Goal: Information Seeking & Learning: Learn about a topic

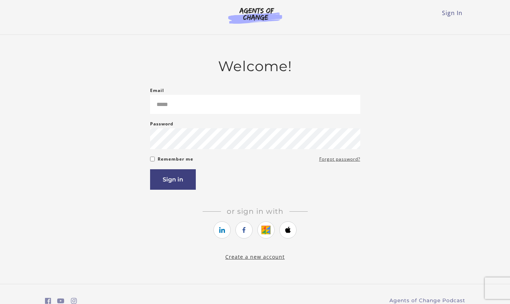
click at [194, 106] on input "Email" at bounding box center [255, 104] width 210 height 19
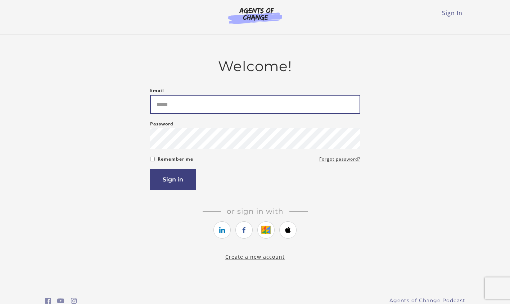
click at [193, 110] on input "Email" at bounding box center [255, 104] width 210 height 19
type input "**********"
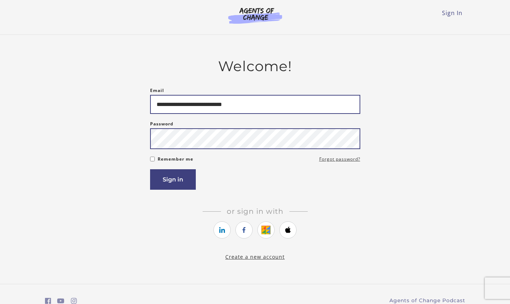
click at [150, 169] on button "Sign in" at bounding box center [173, 179] width 46 height 20
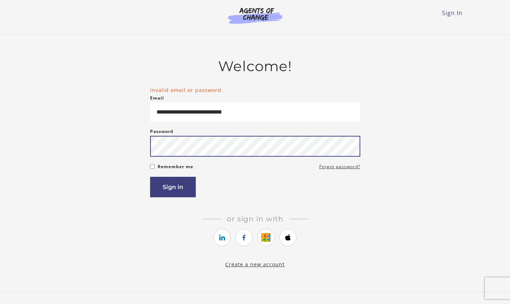
click at [150, 177] on button "Sign in" at bounding box center [173, 187] width 46 height 20
click at [225, 162] on form "**********" at bounding box center [255, 141] width 210 height 111
click at [114, 156] on div "**********" at bounding box center [255, 163] width 420 height 211
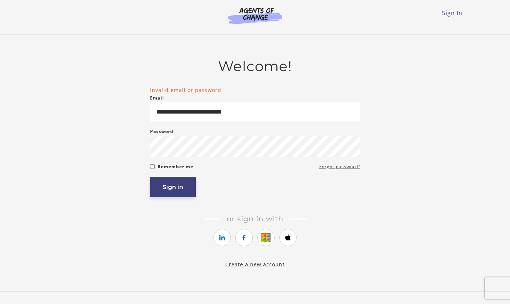
click at [166, 185] on button "Sign in" at bounding box center [173, 187] width 46 height 20
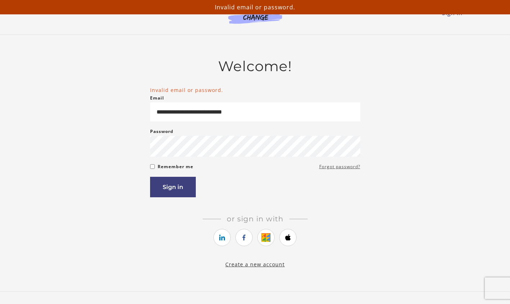
click at [357, 169] on link "Forgot password?" at bounding box center [339, 167] width 41 height 9
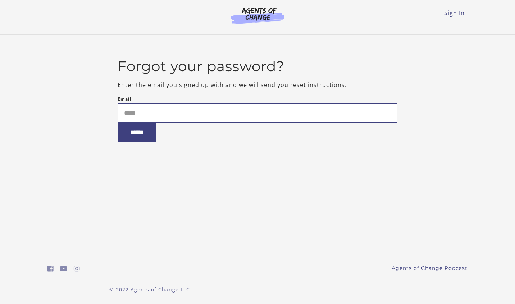
click at [191, 116] on input "Email" at bounding box center [258, 113] width 280 height 19
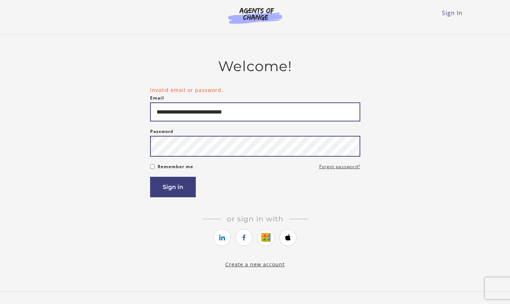
click at [150, 177] on button "Sign in" at bounding box center [173, 187] width 46 height 20
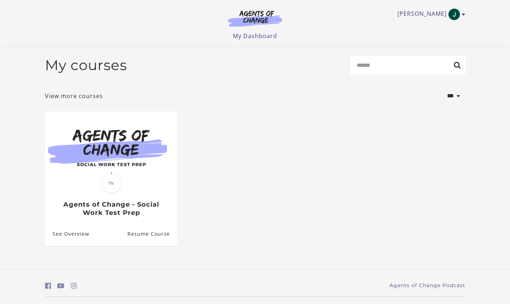
scroll to position [19, 0]
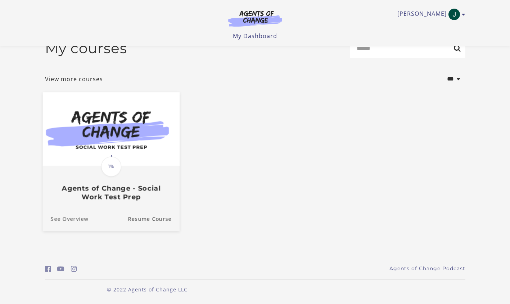
click at [59, 219] on link "See Overview" at bounding box center [65, 219] width 46 height 24
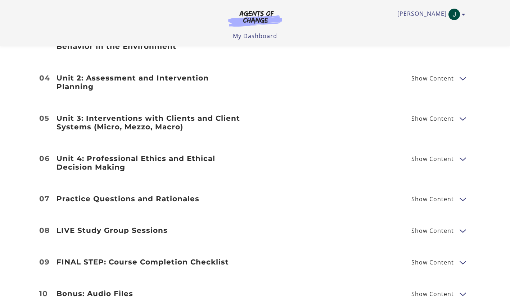
scroll to position [1079, 0]
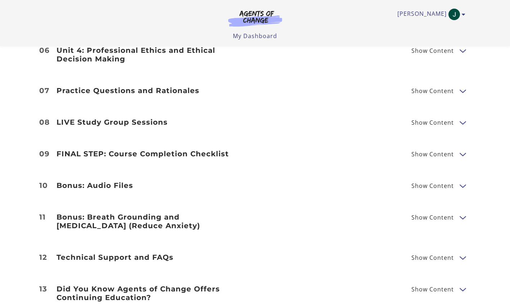
click at [431, 150] on span "Show Content" at bounding box center [435, 154] width 48 height 9
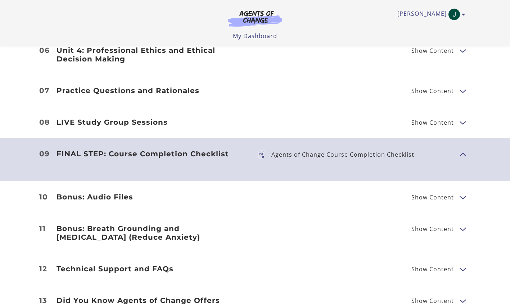
click at [179, 118] on h3 "LIVE Study Group Sessions" at bounding box center [151, 122] width 190 height 9
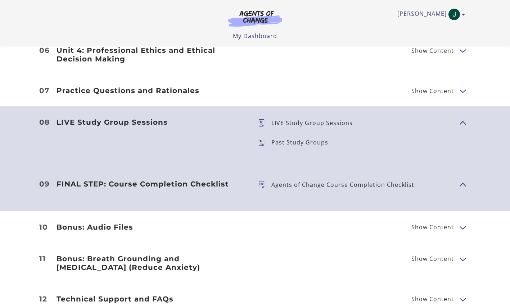
click at [214, 86] on h3 "Practice Questions and Rationales" at bounding box center [151, 90] width 190 height 9
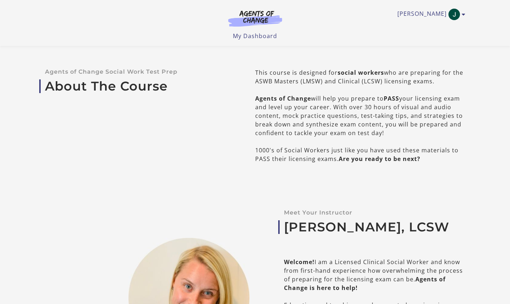
scroll to position [0, 0]
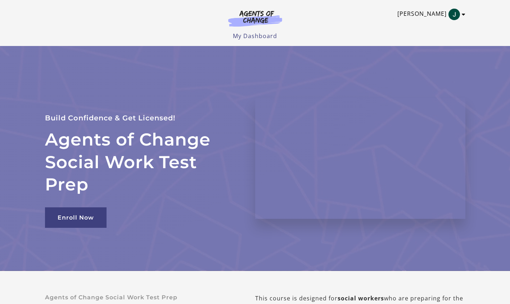
click at [459, 10] on link "[PERSON_NAME]" at bounding box center [429, 15] width 64 height 12
click at [433, 26] on link "My Account" at bounding box center [434, 26] width 63 height 12
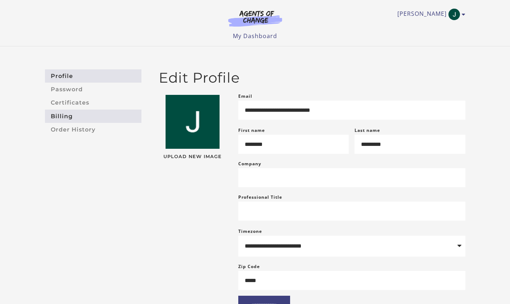
click at [95, 116] on link "Billing" at bounding box center [93, 116] width 96 height 13
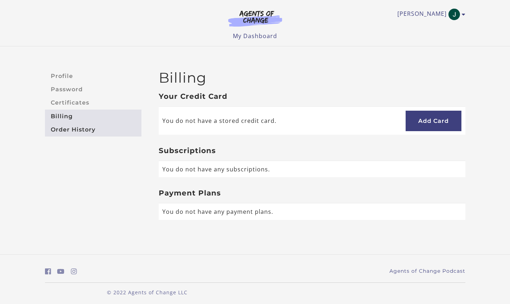
click at [93, 127] on link "Order History" at bounding box center [93, 129] width 96 height 13
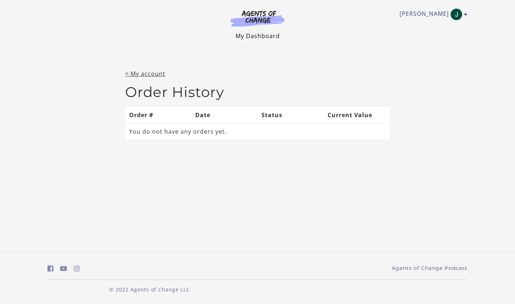
click at [270, 36] on link "My Dashboard" at bounding box center [258, 36] width 44 height 8
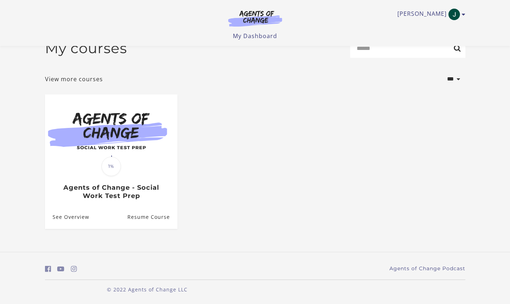
scroll to position [19, 0]
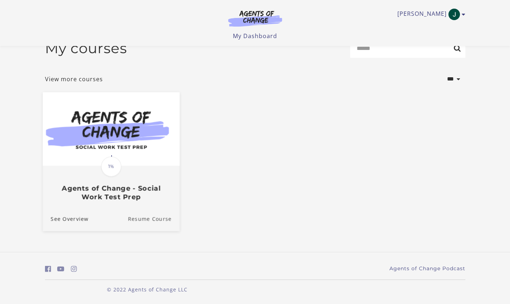
click at [146, 217] on link "Resume Course" at bounding box center [154, 219] width 52 height 24
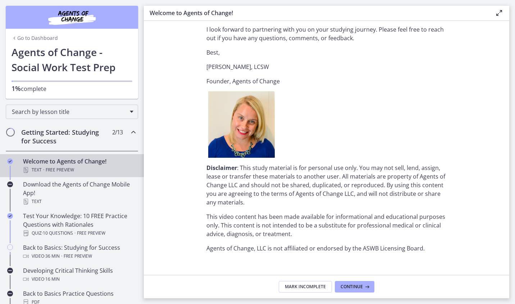
scroll to position [771, 0]
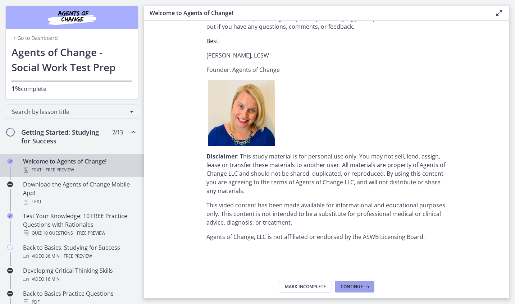
click at [355, 289] on span "Continue" at bounding box center [352, 287] width 22 height 6
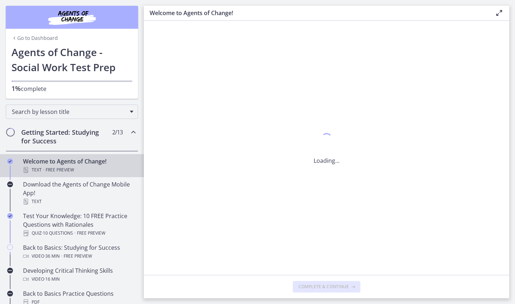
scroll to position [0, 0]
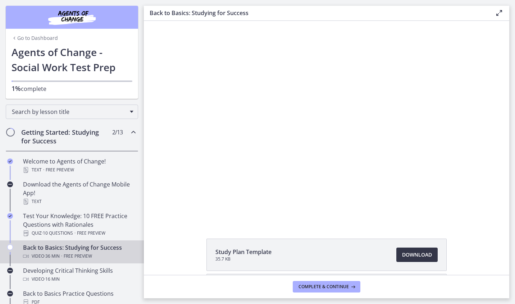
click at [421, 256] on span "Download Opens in a new window" at bounding box center [417, 255] width 30 height 9
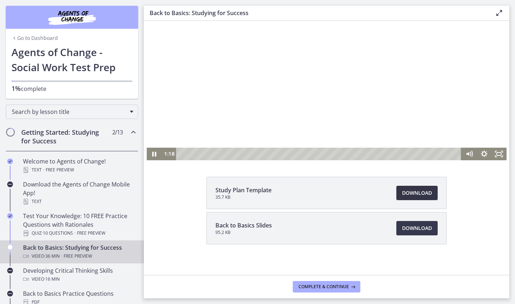
scroll to position [66, 0]
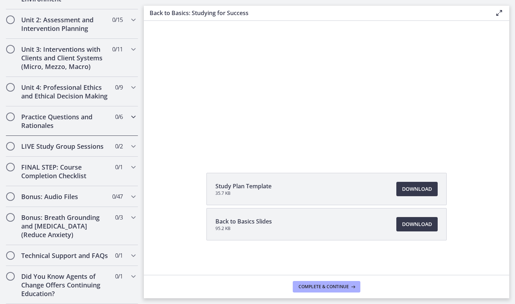
click at [95, 106] on div "Practice Questions and Rationales 0 / 6 Completed" at bounding box center [72, 120] width 132 height 29
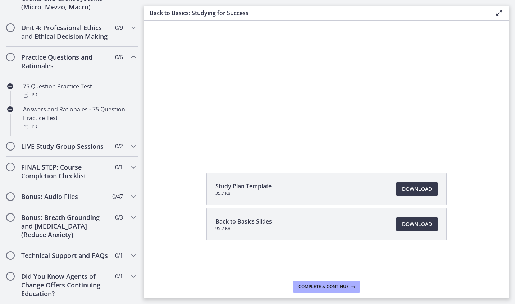
scroll to position [244, 0]
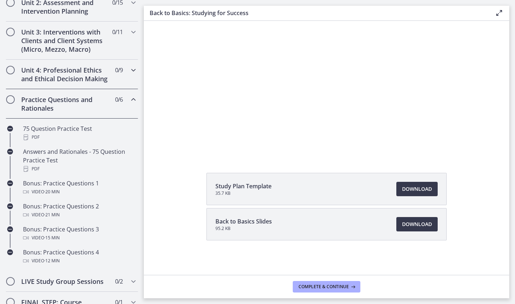
click at [88, 82] on h2 "Unit 4: Professional Ethics and Ethical Decision Making" at bounding box center [65, 74] width 88 height 17
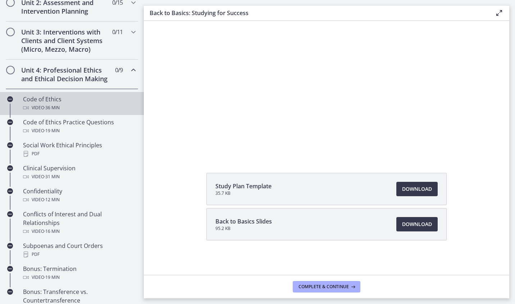
click at [84, 106] on div "Code of Ethics Video · 36 min" at bounding box center [79, 103] width 112 height 17
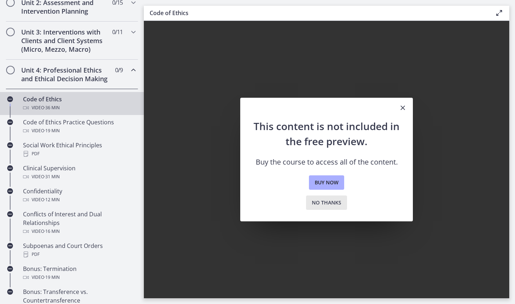
click at [334, 202] on span "No thanks" at bounding box center [326, 202] width 29 height 9
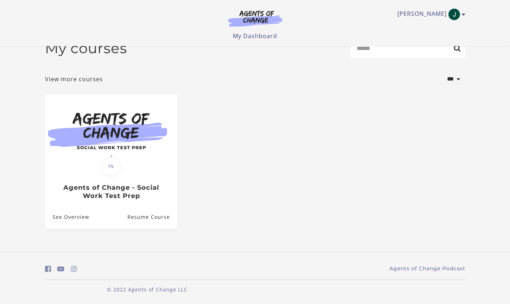
scroll to position [18, 0]
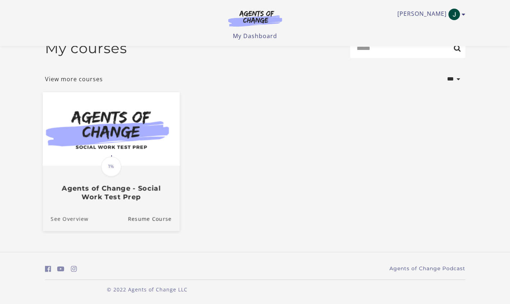
click at [78, 220] on link "See Overview" at bounding box center [65, 219] width 46 height 24
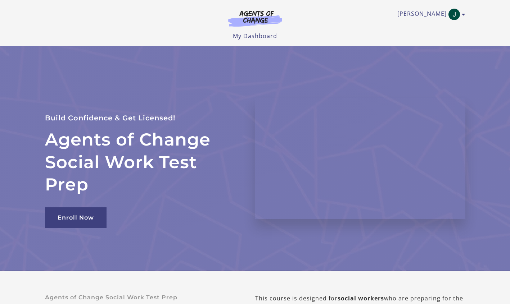
click at [271, 20] on img at bounding box center [254, 18] width 69 height 17
click at [435, 14] on link "[PERSON_NAME]" at bounding box center [429, 15] width 64 height 12
click at [451, 15] on img "Toggle menu" at bounding box center [454, 15] width 12 height 12
click at [457, 14] on img "Toggle menu" at bounding box center [454, 15] width 12 height 12
click at [275, 34] on link "My Dashboard" at bounding box center [255, 36] width 44 height 8
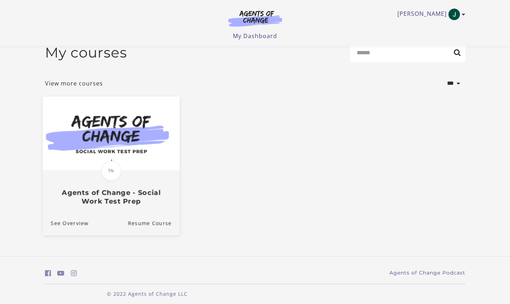
scroll to position [19, 0]
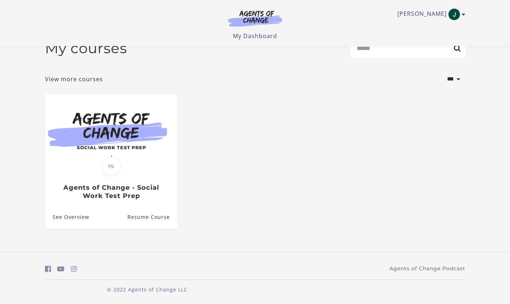
drag, startPoint x: 137, startPoint y: 153, endPoint x: 224, endPoint y: 127, distance: 90.3
click at [224, 127] on ul "Translation missing: en.liquid.partials.dashboard_course_card.progress_descript…" at bounding box center [254, 168] width 431 height 146
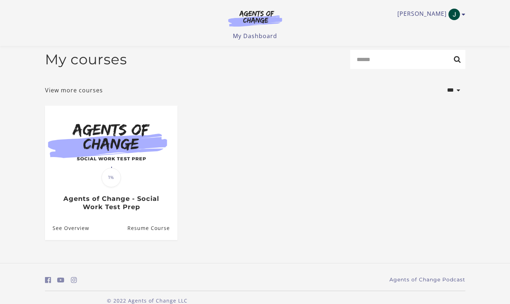
scroll to position [0, 0]
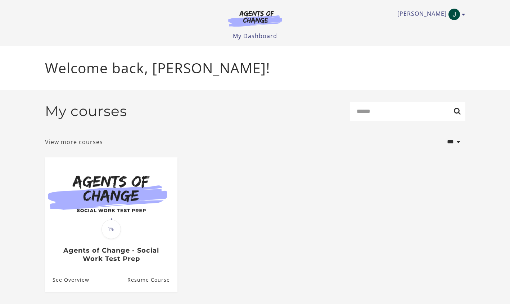
click at [70, 143] on link "View more courses" at bounding box center [74, 142] width 58 height 9
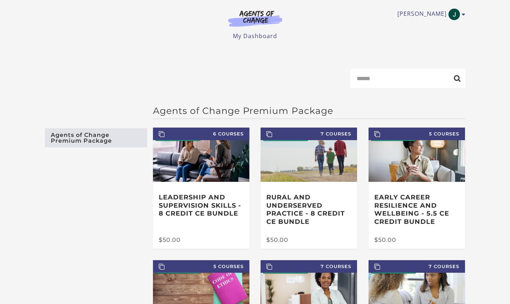
click at [265, 13] on img at bounding box center [254, 18] width 69 height 17
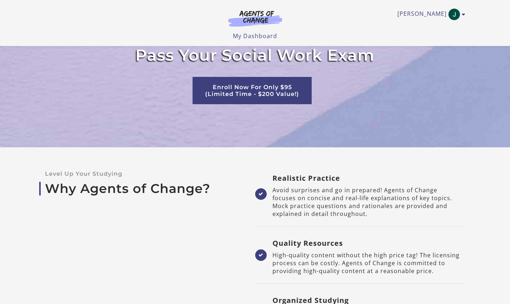
scroll to position [1366, 0]
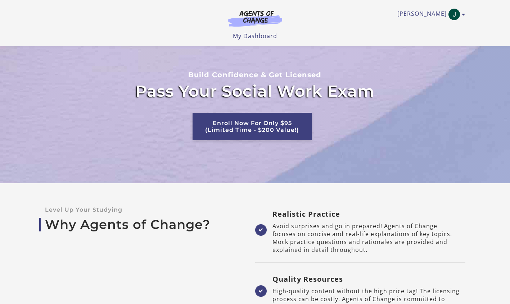
click at [256, 114] on link "Enroll Now For Only $95 (Limited Time - $200 Value!)" at bounding box center [251, 126] width 119 height 27
